Goal: Obtain resource: Download file/media

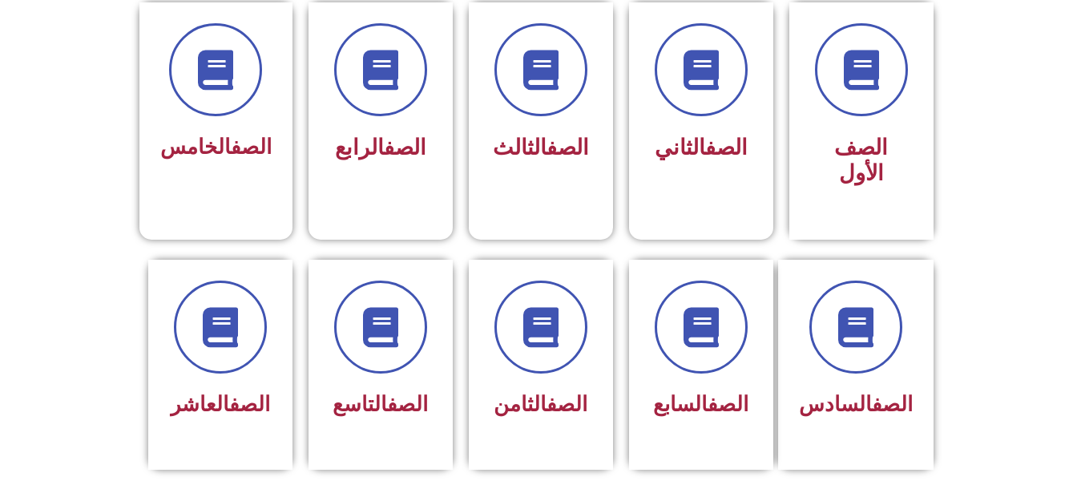
scroll to position [482, 0]
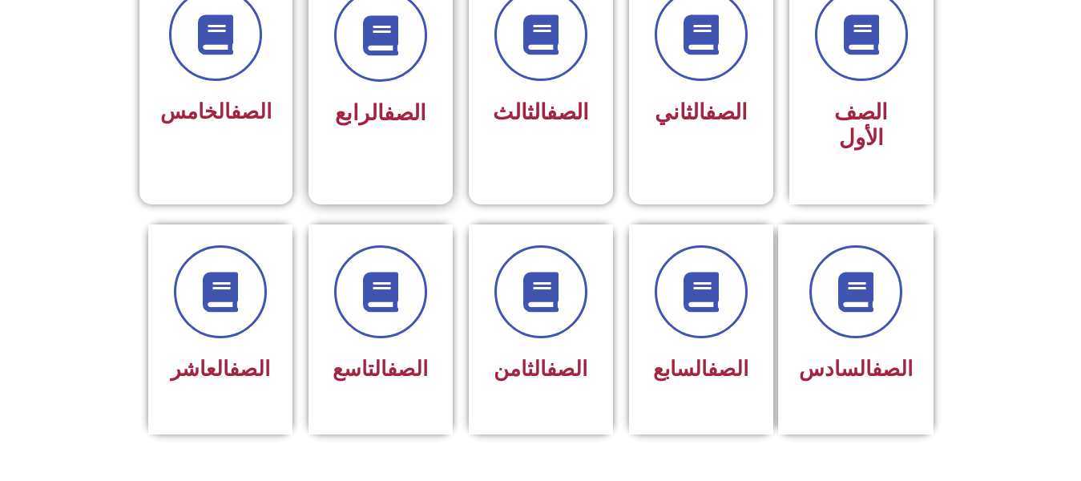
click at [377, 96] on div "الصف الرابع" at bounding box center [380, 114] width 101 height 40
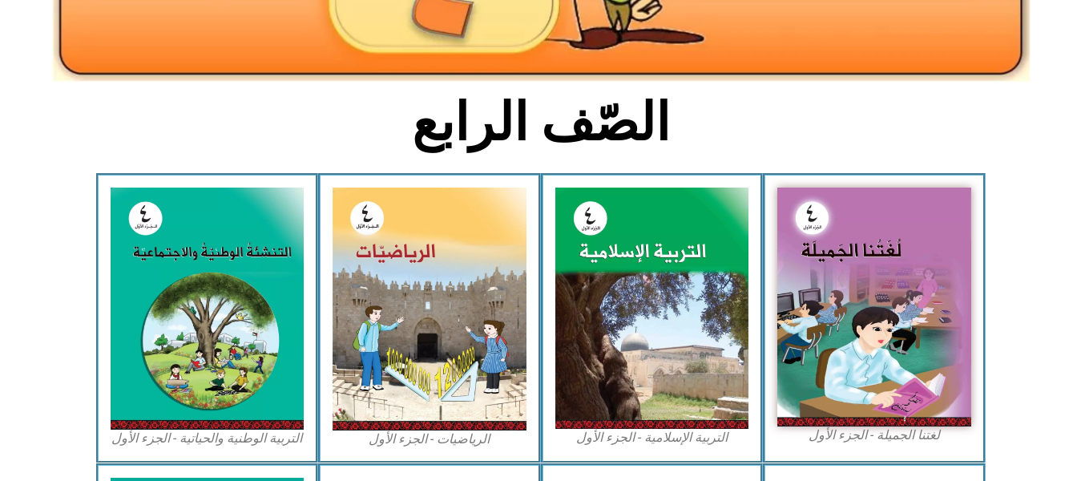
scroll to position [348, 0]
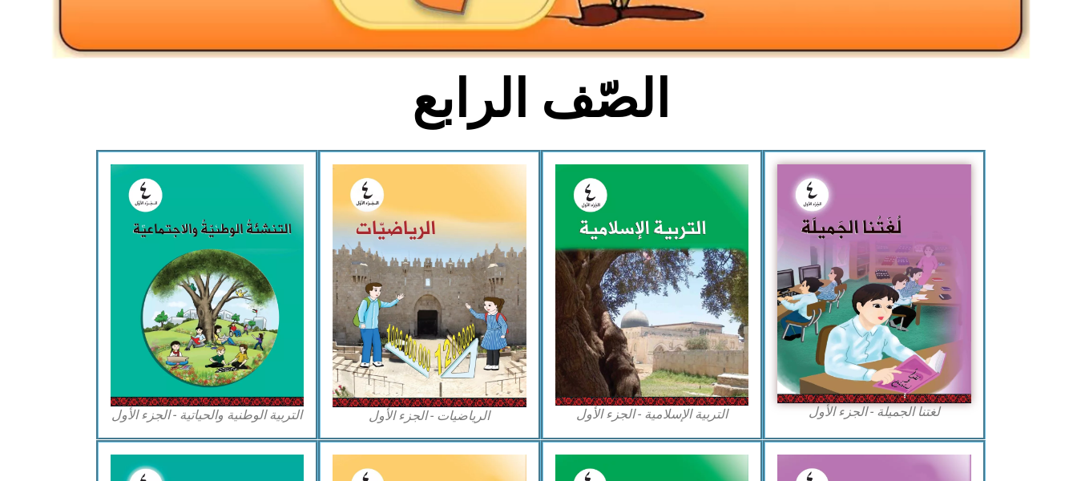
click at [224, 422] on figcaption "التربية الوطنية والحياتية - الجزء الأول​" at bounding box center [208, 415] width 194 height 18
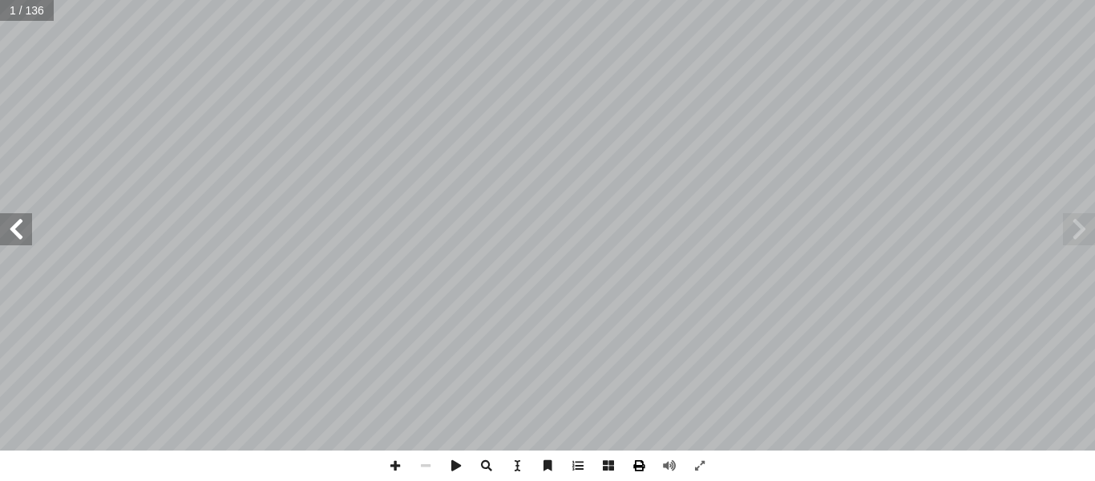
click at [641, 468] on span at bounding box center [638, 465] width 30 height 30
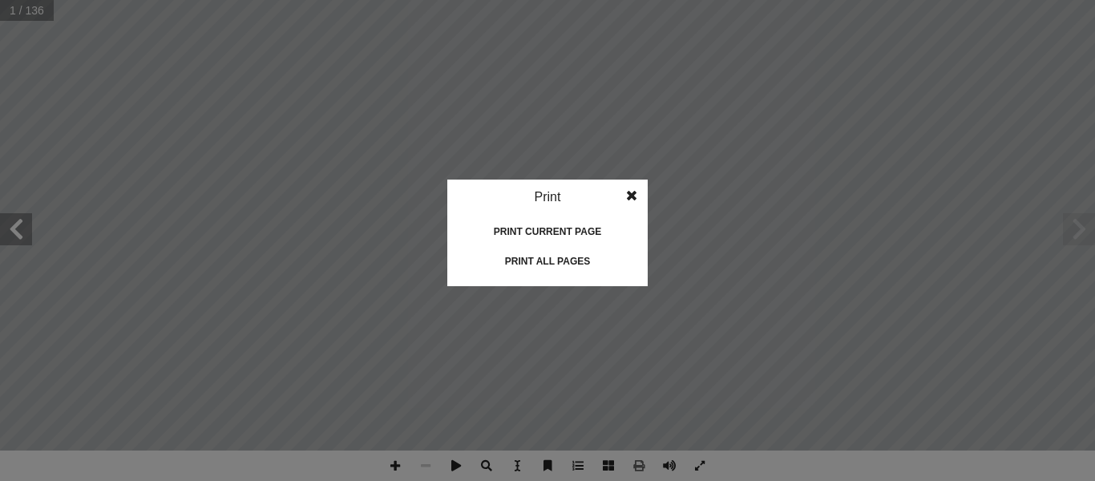
click at [557, 251] on div "Print all pages" at bounding box center [547, 261] width 160 height 26
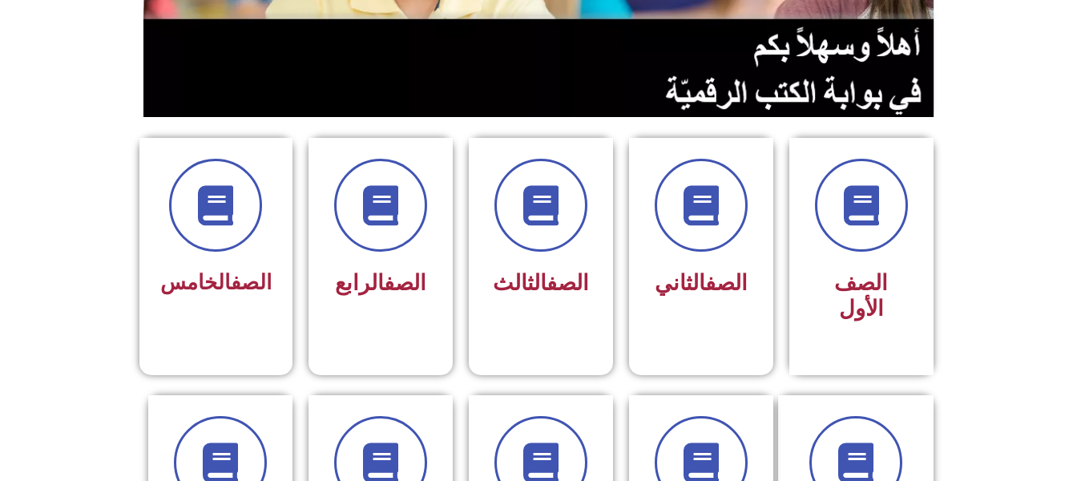
scroll to position [338, 0]
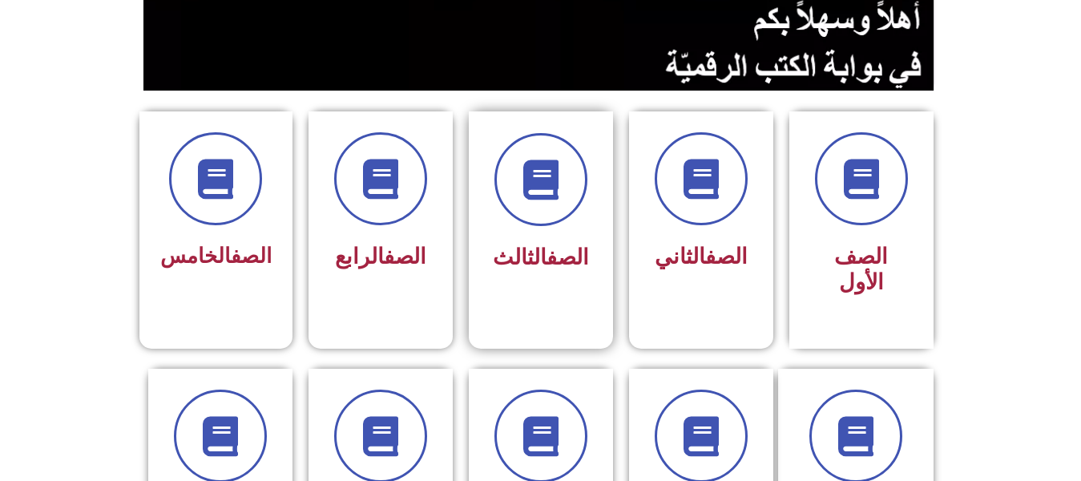
click at [557, 261] on link "الصف" at bounding box center [568, 257] width 42 height 26
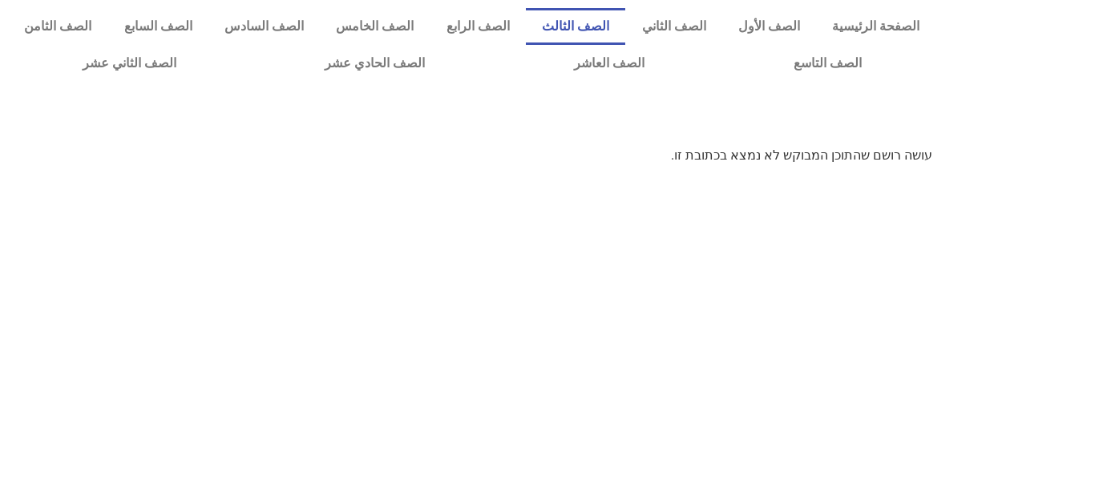
click at [603, 14] on link "الصف الثالث" at bounding box center [575, 26] width 99 height 37
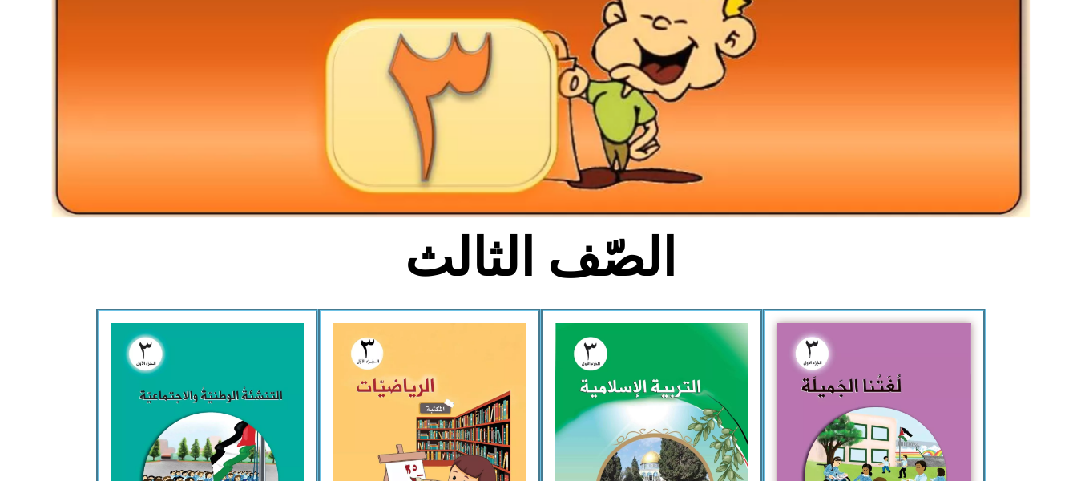
scroll to position [380, 0]
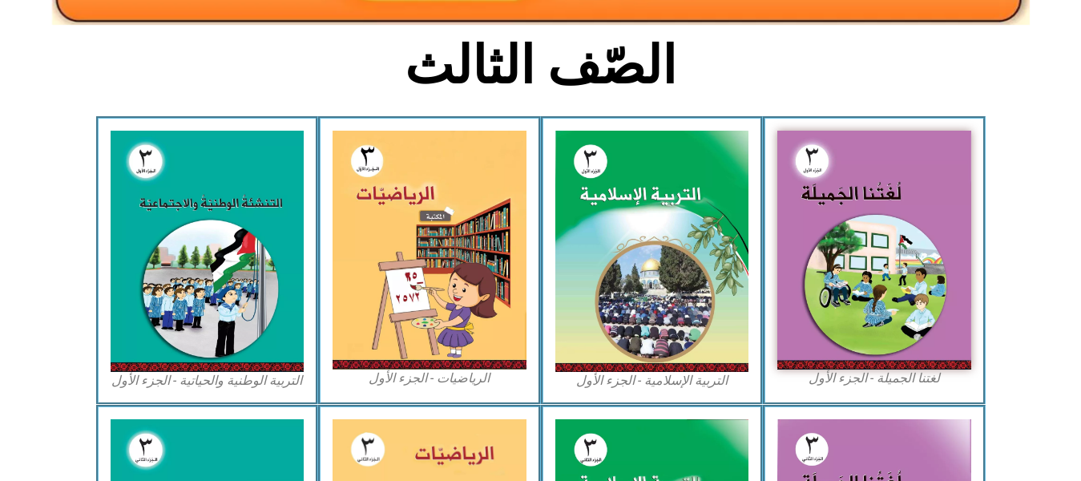
click at [214, 384] on figcaption "التربية الوطنية والحياتية - الجزء الأول​" at bounding box center [208, 381] width 194 height 18
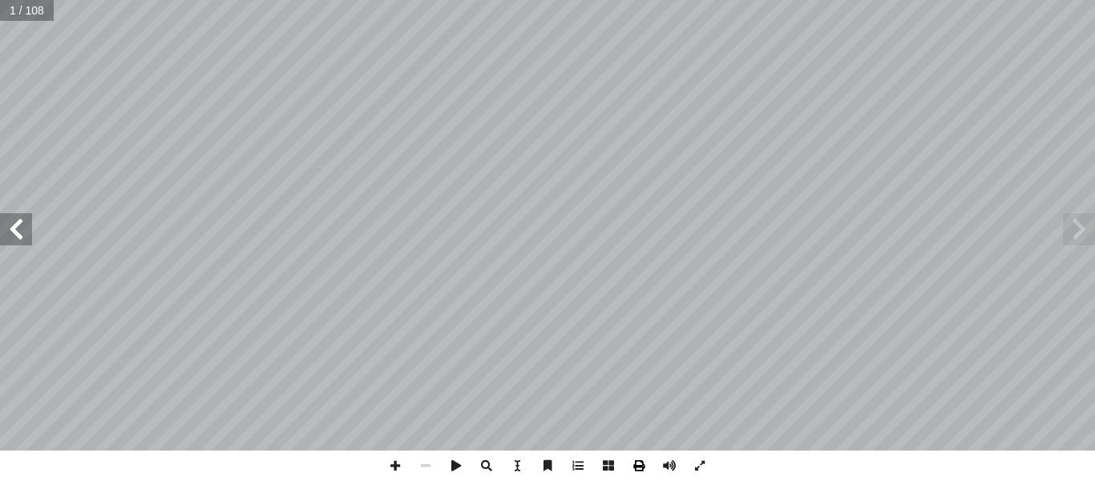
click at [641, 465] on span at bounding box center [638, 465] width 30 height 30
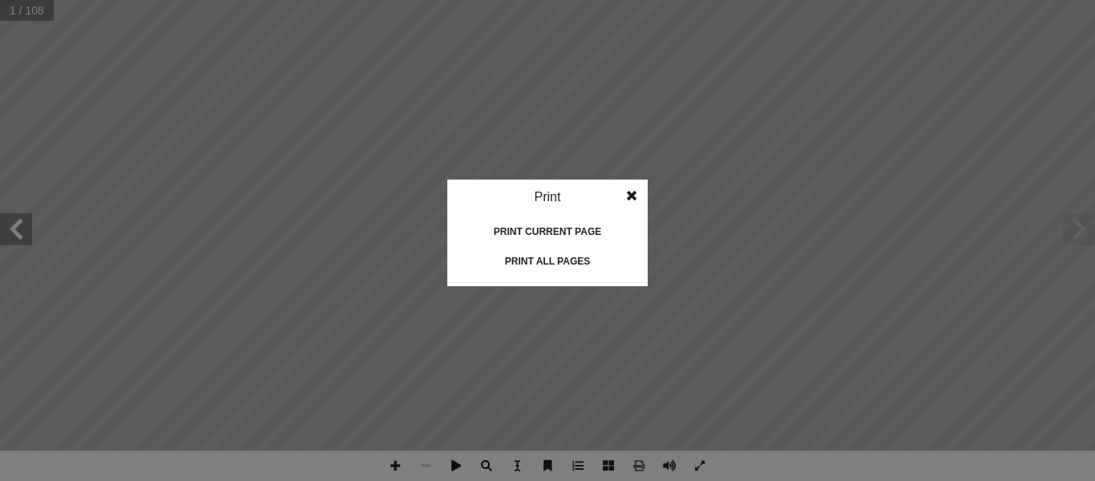
click at [536, 251] on div "Print all pages" at bounding box center [547, 261] width 160 height 26
